Goal: Download file/media

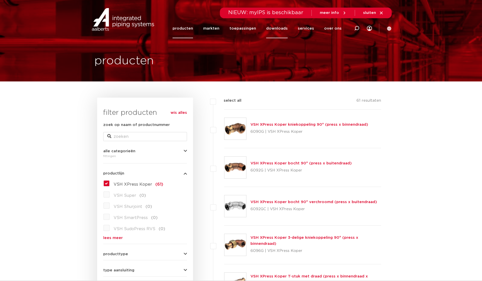
click at [281, 28] on link "downloads" at bounding box center [276, 28] width 21 height 19
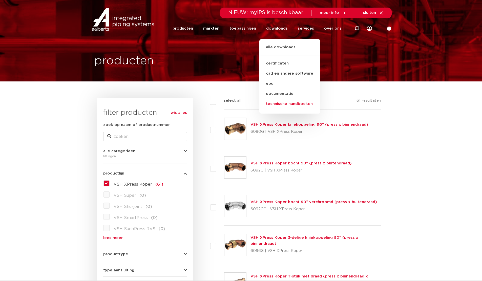
click at [283, 104] on link "technische handboeken" at bounding box center [289, 104] width 61 height 10
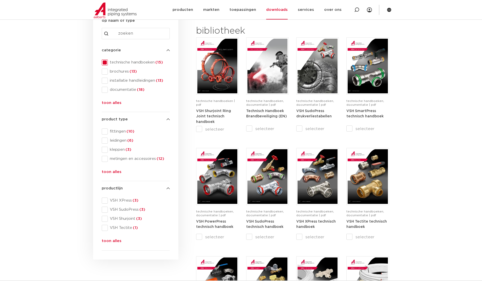
scroll to position [75, 0]
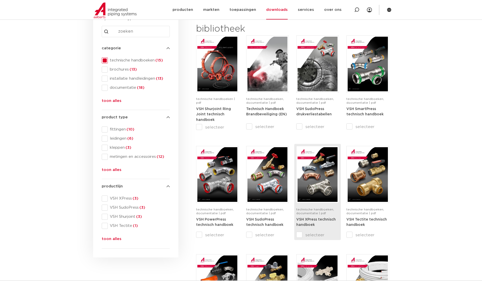
click at [298, 234] on input "selecteer" at bounding box center [306, 235] width 21 height 6
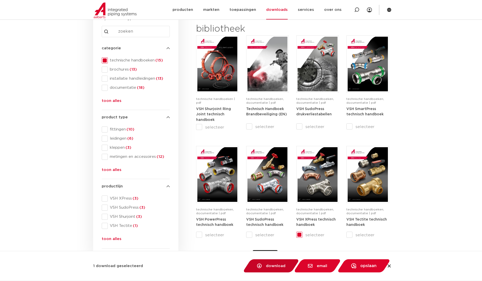
click at [272, 266] on span "download" at bounding box center [275, 266] width 19 height 4
checkbox input "false"
